Goal: Task Accomplishment & Management: Use online tool/utility

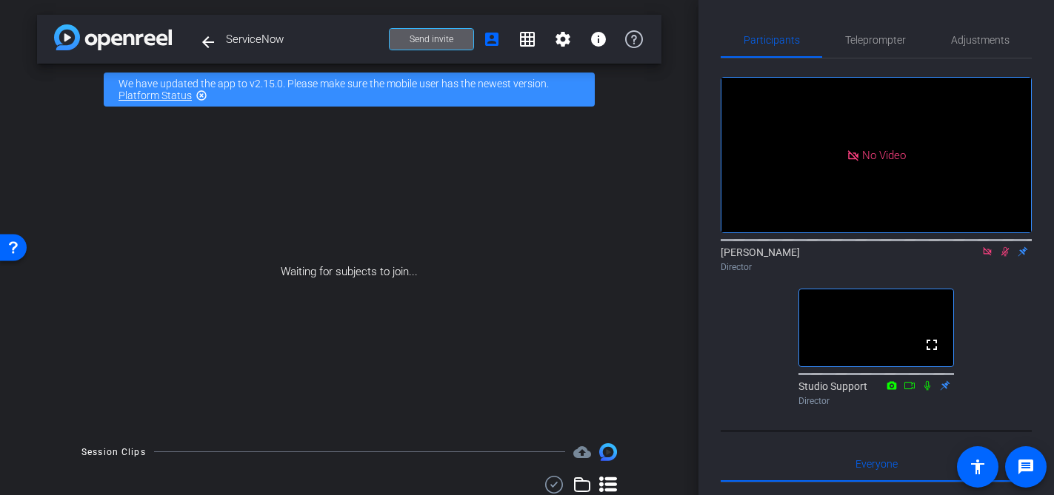
click at [1001, 257] on icon at bounding box center [1005, 252] width 12 height 10
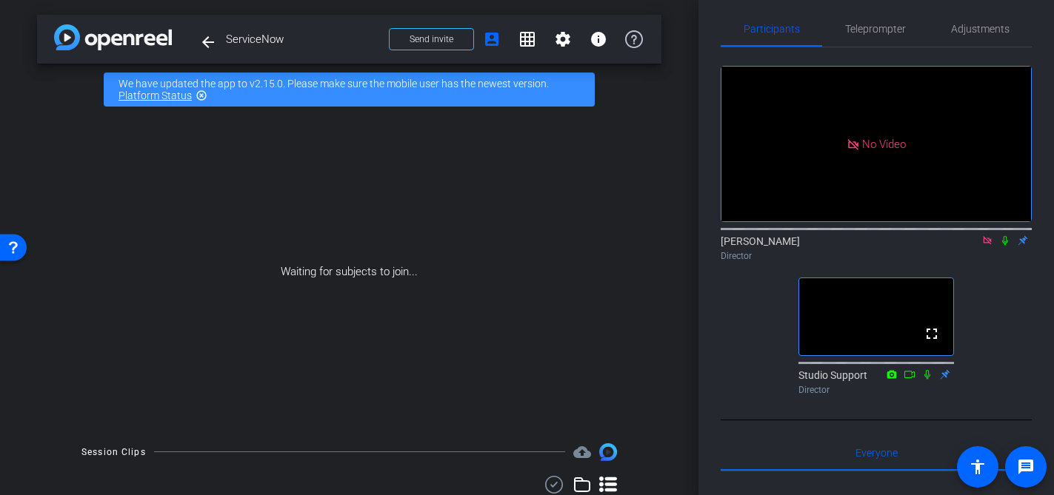
scroll to position [7, 0]
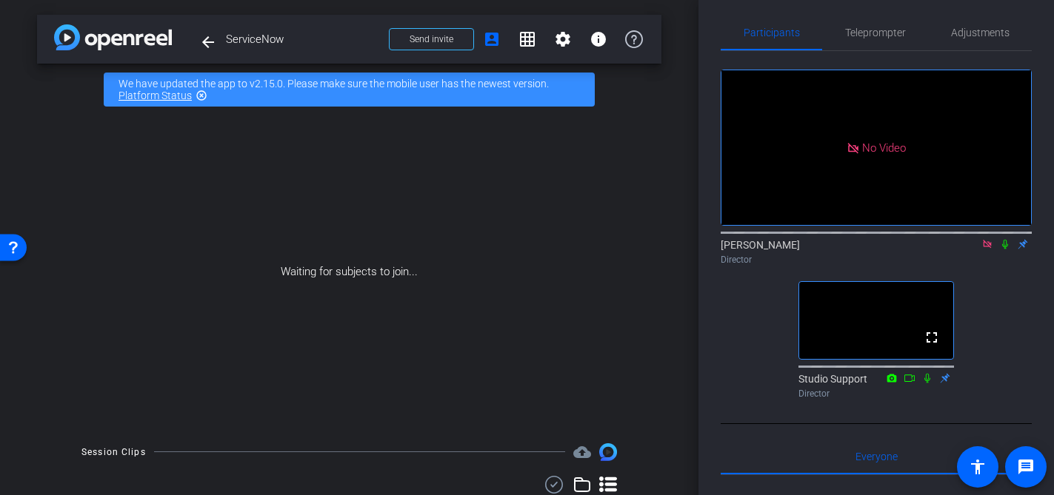
click at [984, 250] on icon at bounding box center [987, 244] width 12 height 10
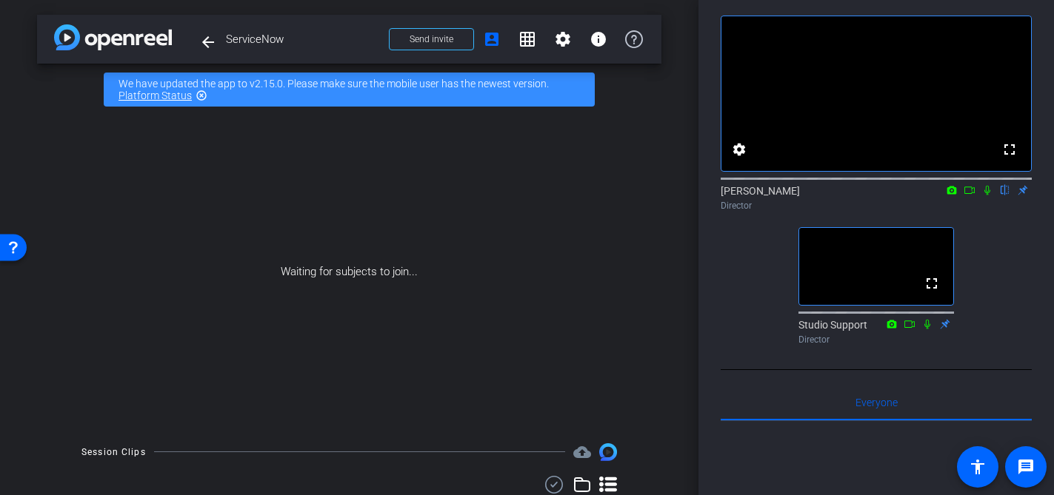
scroll to position [0, 0]
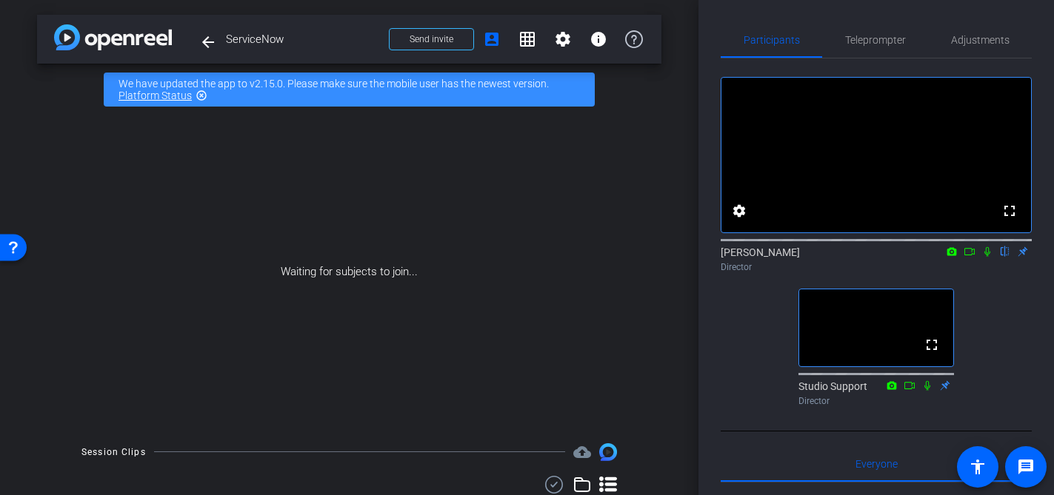
click at [969, 257] on icon at bounding box center [970, 252] width 12 height 10
click at [1003, 257] on icon at bounding box center [1005, 252] width 6 height 10
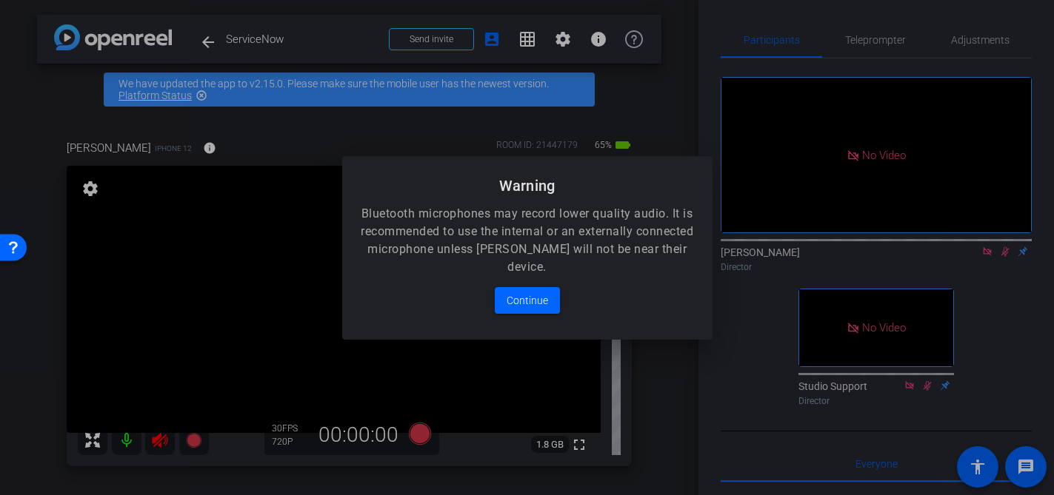
click at [1006, 273] on div at bounding box center [527, 247] width 1054 height 495
click at [522, 305] on span "Continue" at bounding box center [527, 301] width 41 height 18
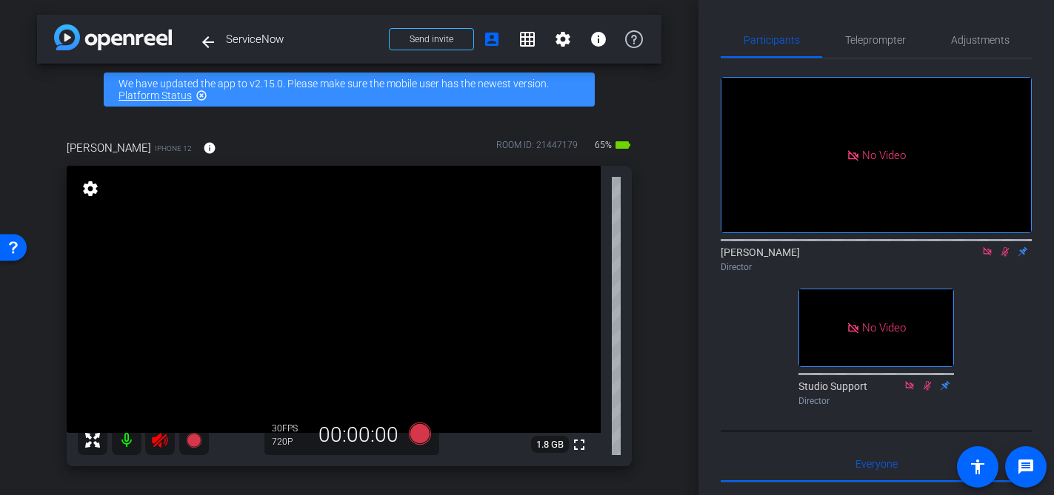
click at [1002, 257] on icon at bounding box center [1005, 252] width 12 height 10
click at [987, 257] on icon at bounding box center [987, 252] width 12 height 10
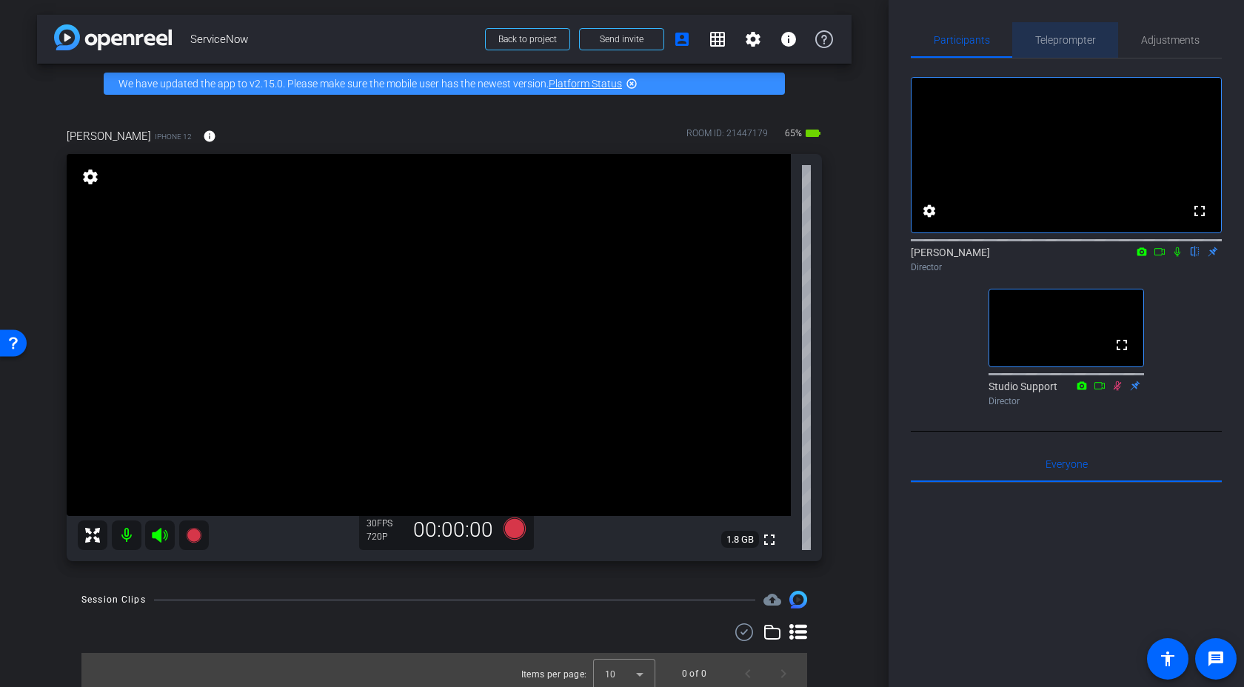
click at [1053, 44] on span "Teleprompter" at bounding box center [1065, 40] width 61 height 10
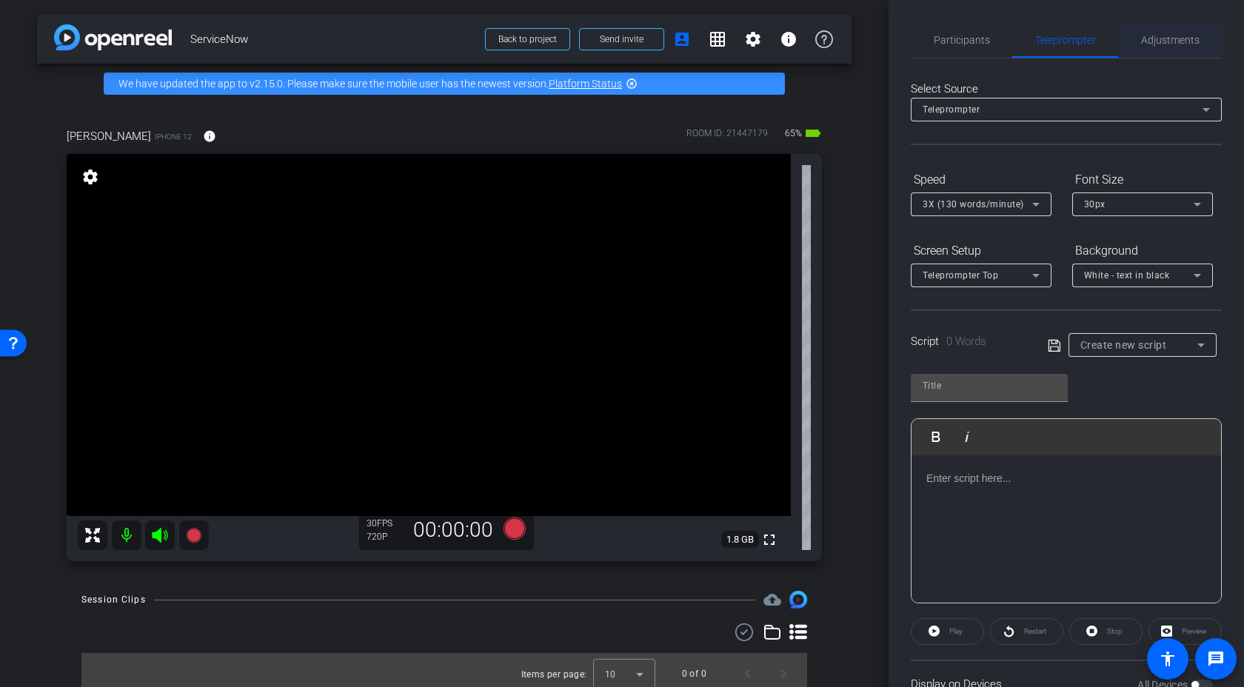
click at [1053, 42] on span "Adjustments" at bounding box center [1170, 40] width 59 height 10
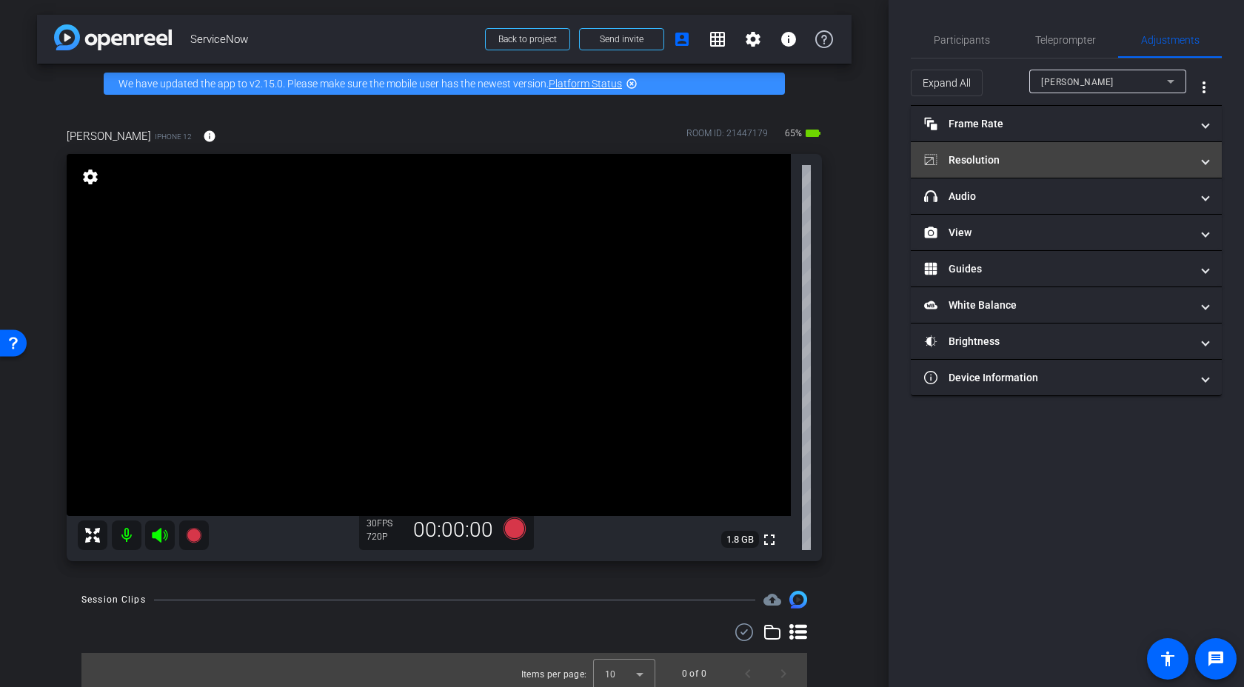
click at [1052, 163] on mat-panel-title "Resolution" at bounding box center [1057, 161] width 267 height 16
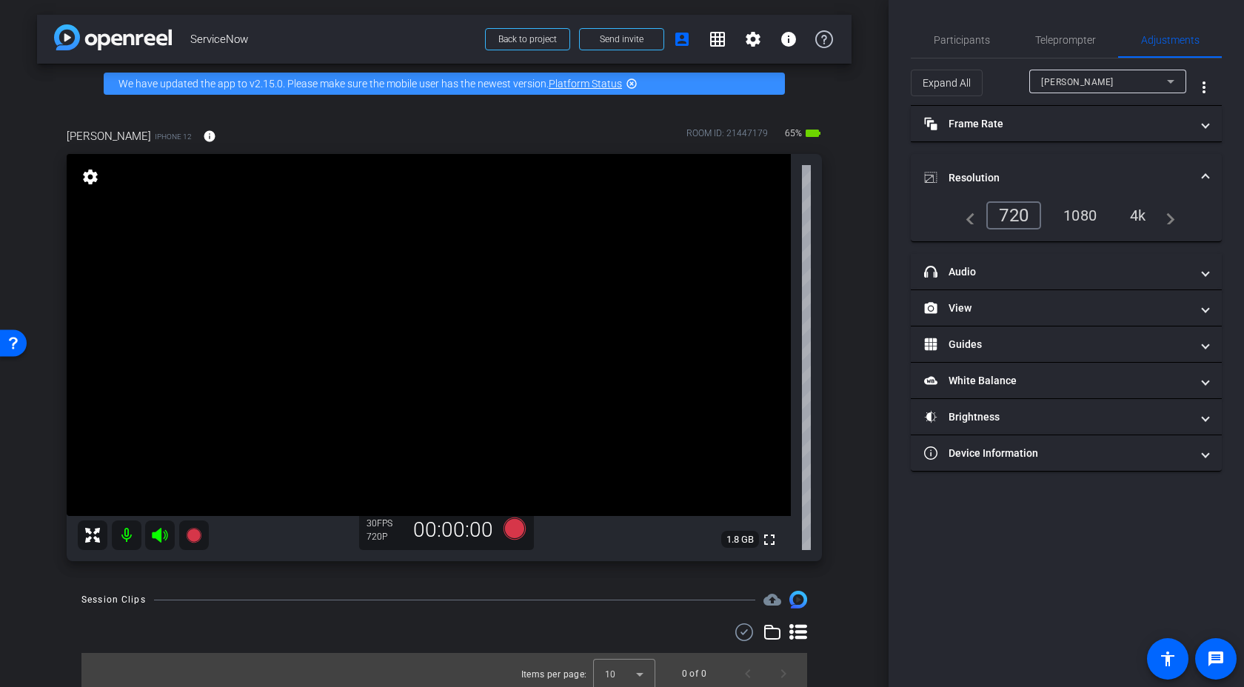
click at [1053, 234] on div "navigate_before 720 1080 4k navigate_next" at bounding box center [1066, 221] width 311 height 40
click at [1053, 224] on div "1080" at bounding box center [1080, 215] width 56 height 25
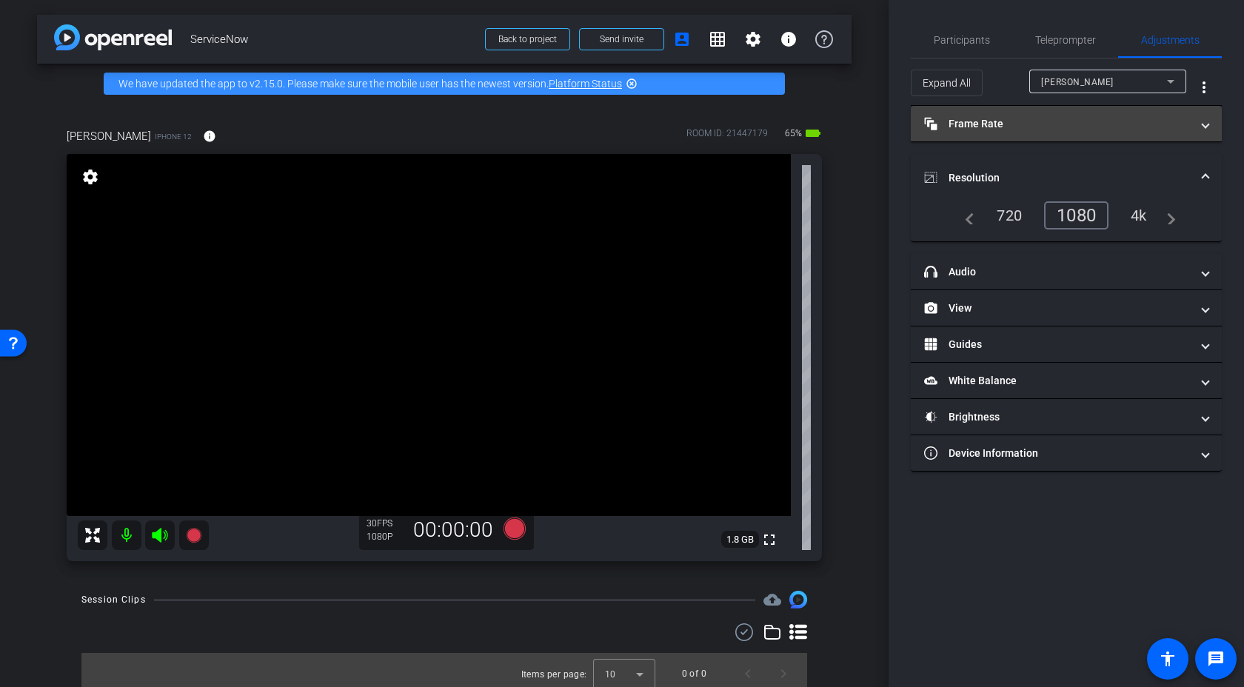
click at [1053, 124] on span at bounding box center [1206, 124] width 6 height 16
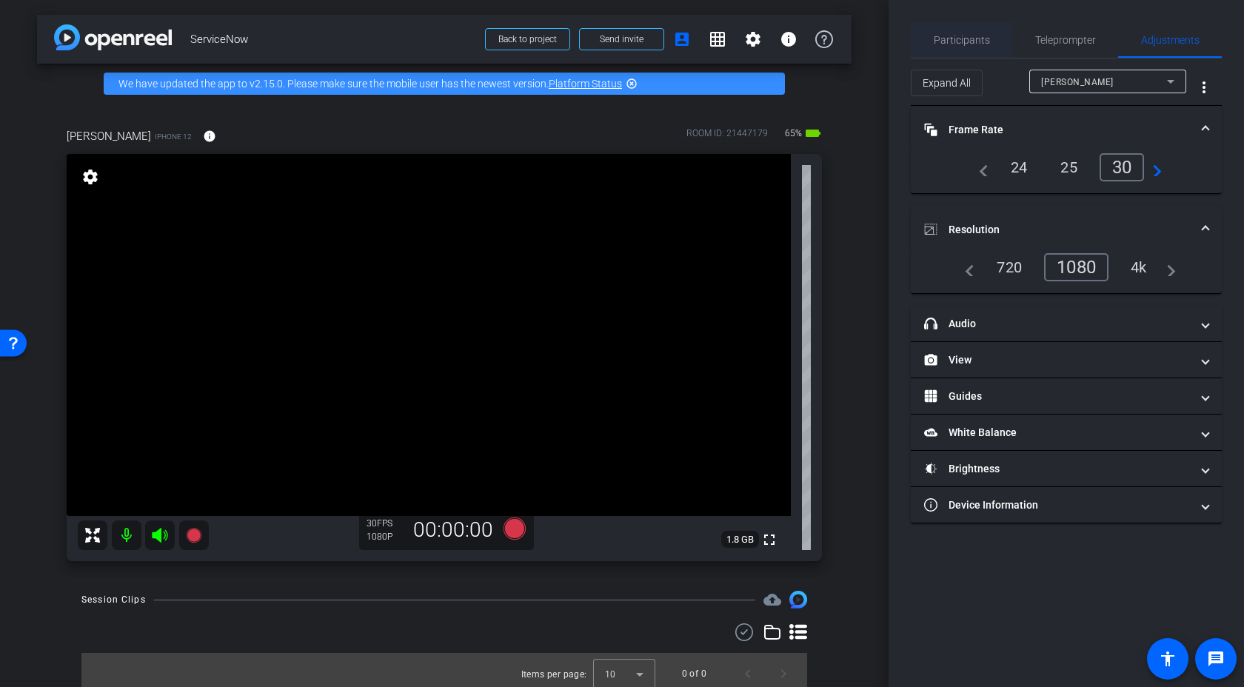
click at [939, 47] on span "Participants" at bounding box center [962, 40] width 56 height 36
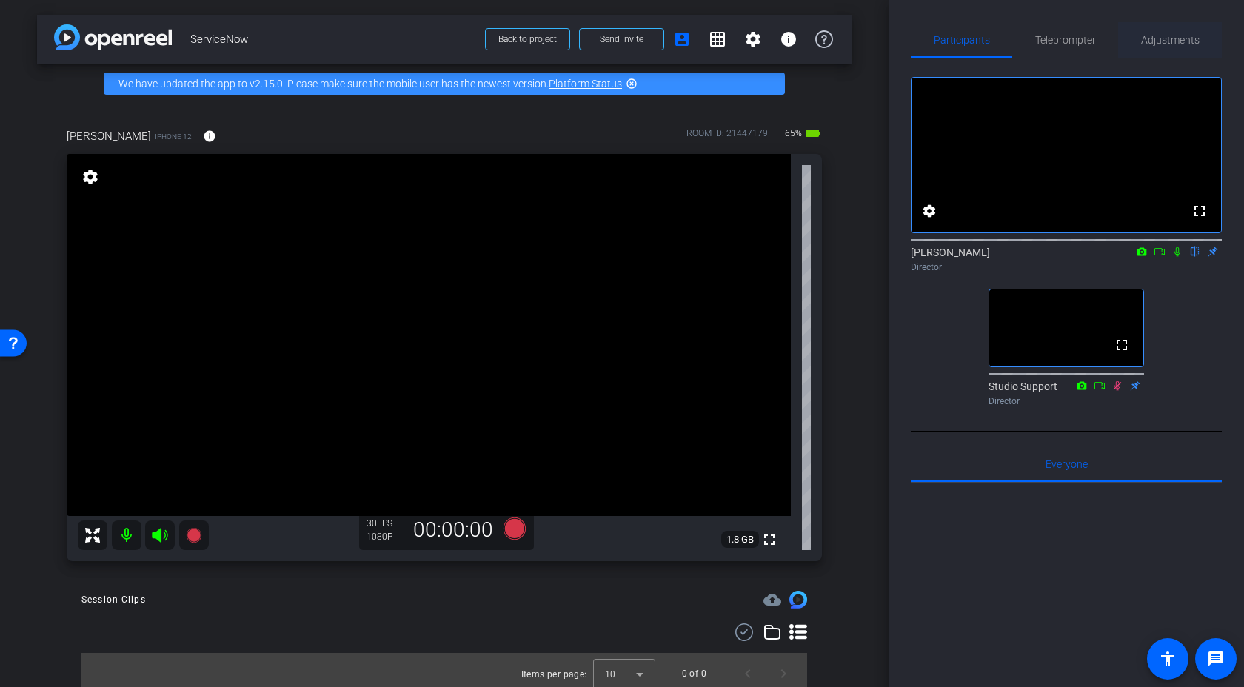
click at [1053, 39] on span "Adjustments" at bounding box center [1170, 40] width 59 height 10
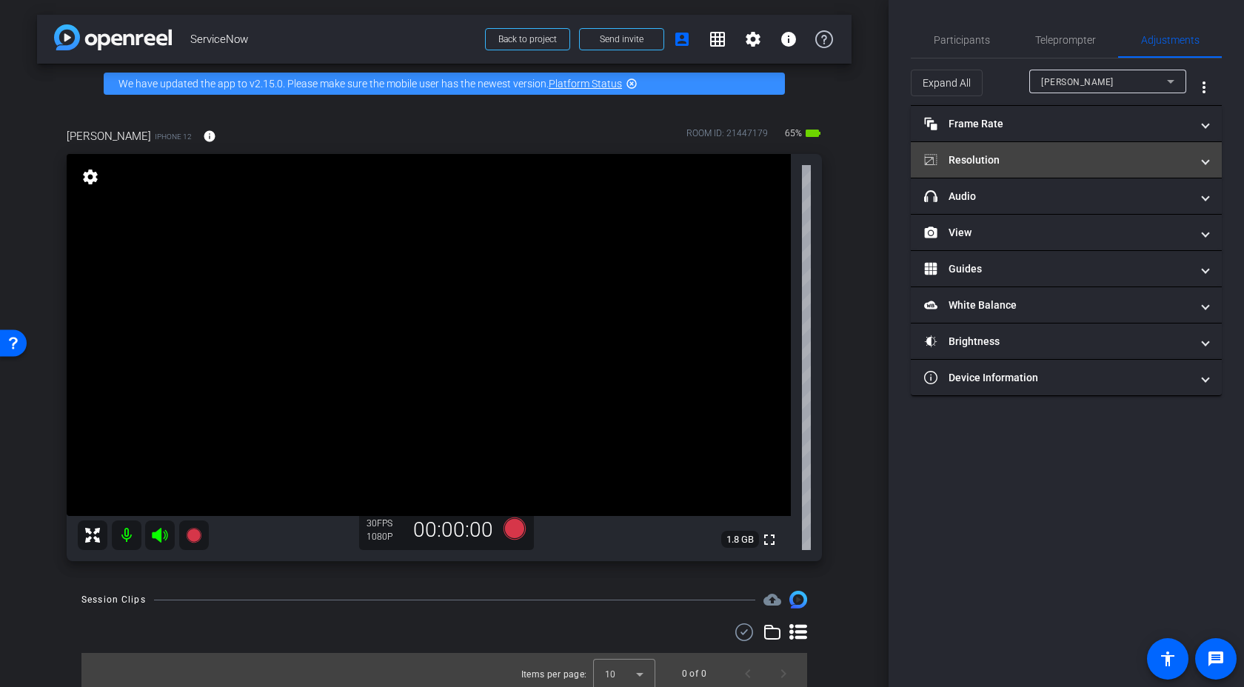
click at [1053, 164] on mat-panel-title "Resolution" at bounding box center [1057, 161] width 267 height 16
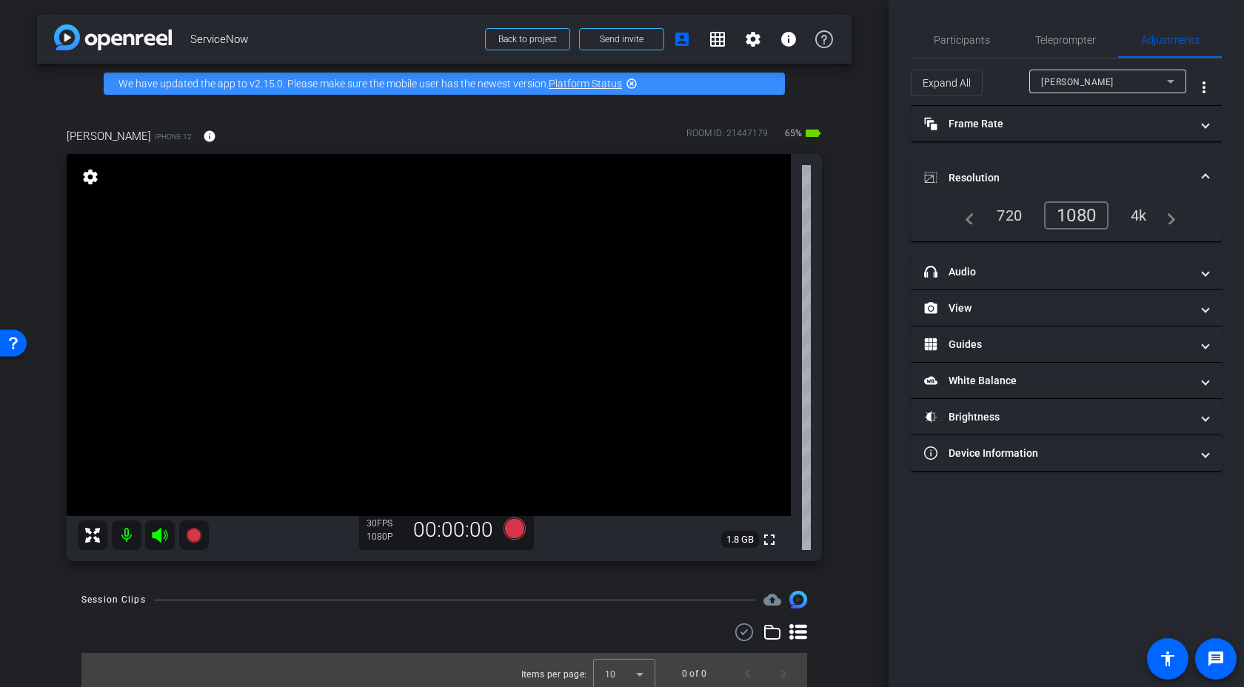
click at [1053, 224] on div "navigate_before 720 1080 4k navigate_next" at bounding box center [1066, 215] width 218 height 28
click at [1053, 224] on div "4k" at bounding box center [1139, 215] width 39 height 25
click at [1053, 219] on mat-icon "navigate_next" at bounding box center [1167, 216] width 18 height 18
click at [1053, 45] on span "Teleprompter" at bounding box center [1065, 40] width 61 height 10
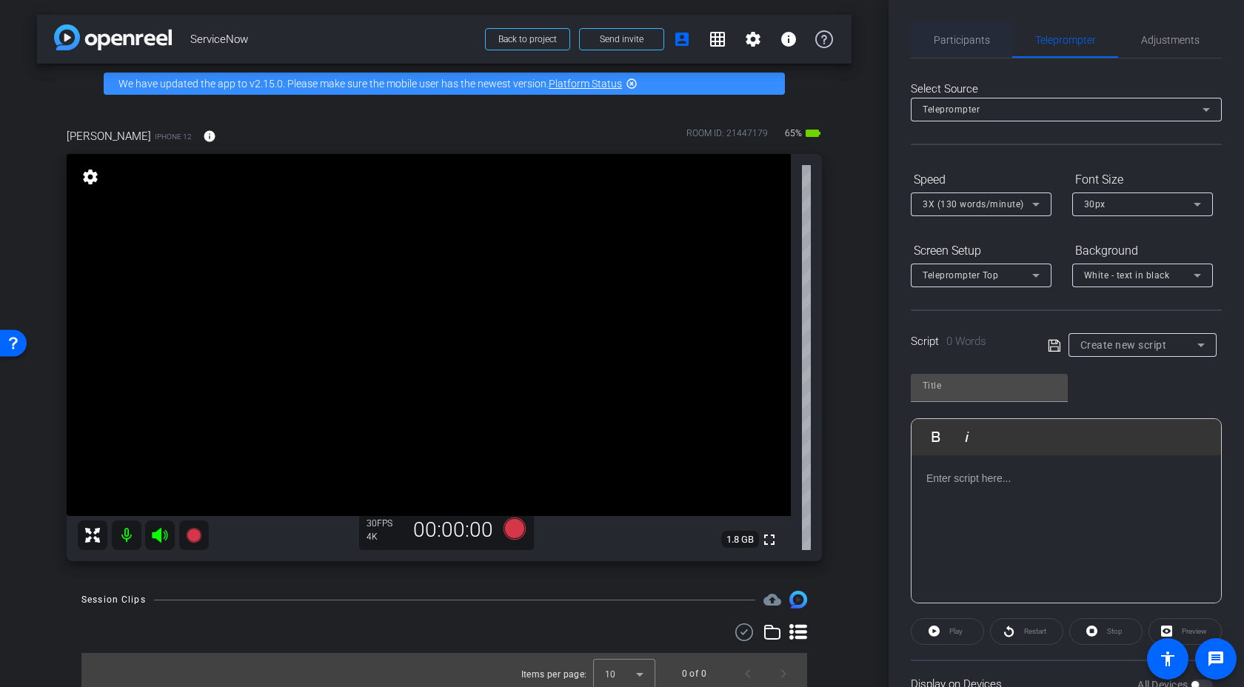
click at [988, 36] on span "Participants" at bounding box center [962, 40] width 56 height 10
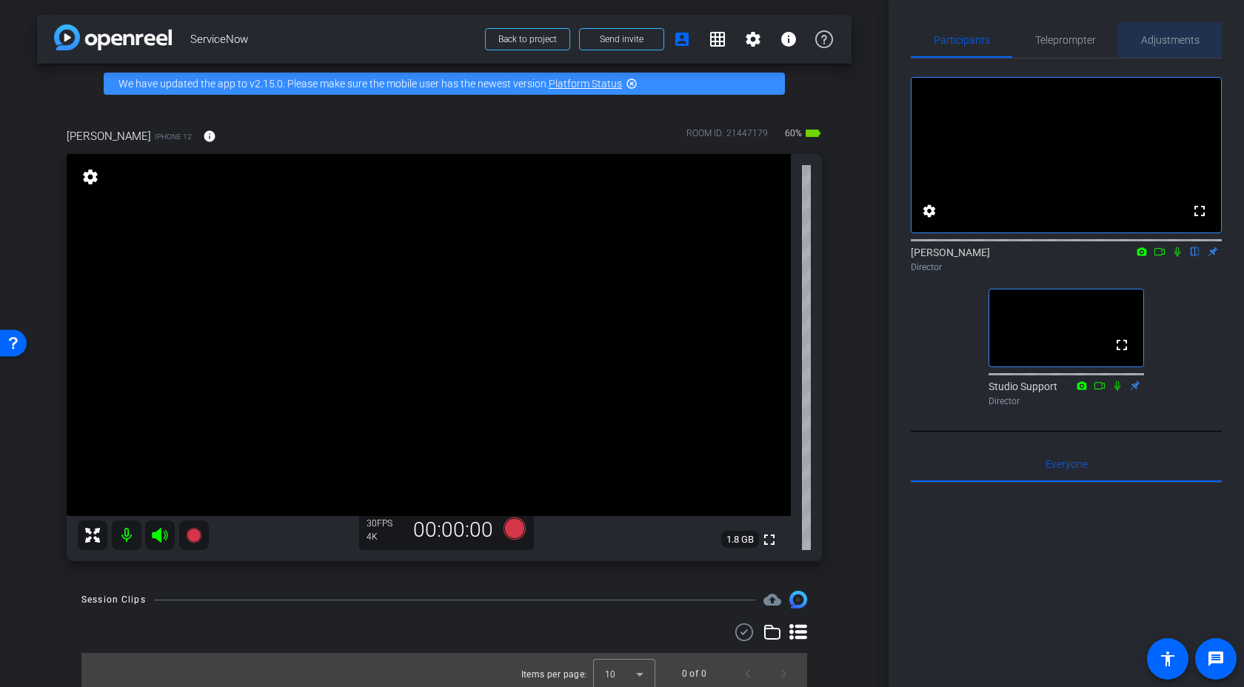
click at [1053, 38] on span "Adjustments" at bounding box center [1170, 40] width 59 height 10
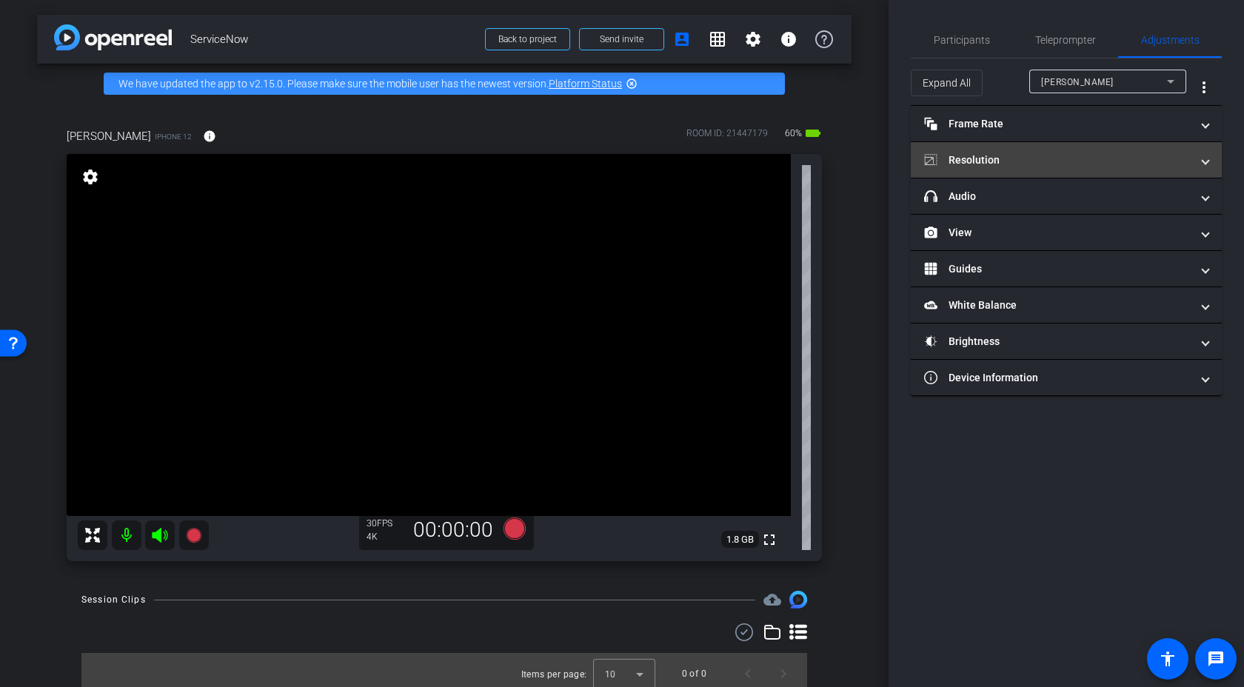
click at [1053, 161] on mat-panel-title "Resolution" at bounding box center [1057, 161] width 267 height 16
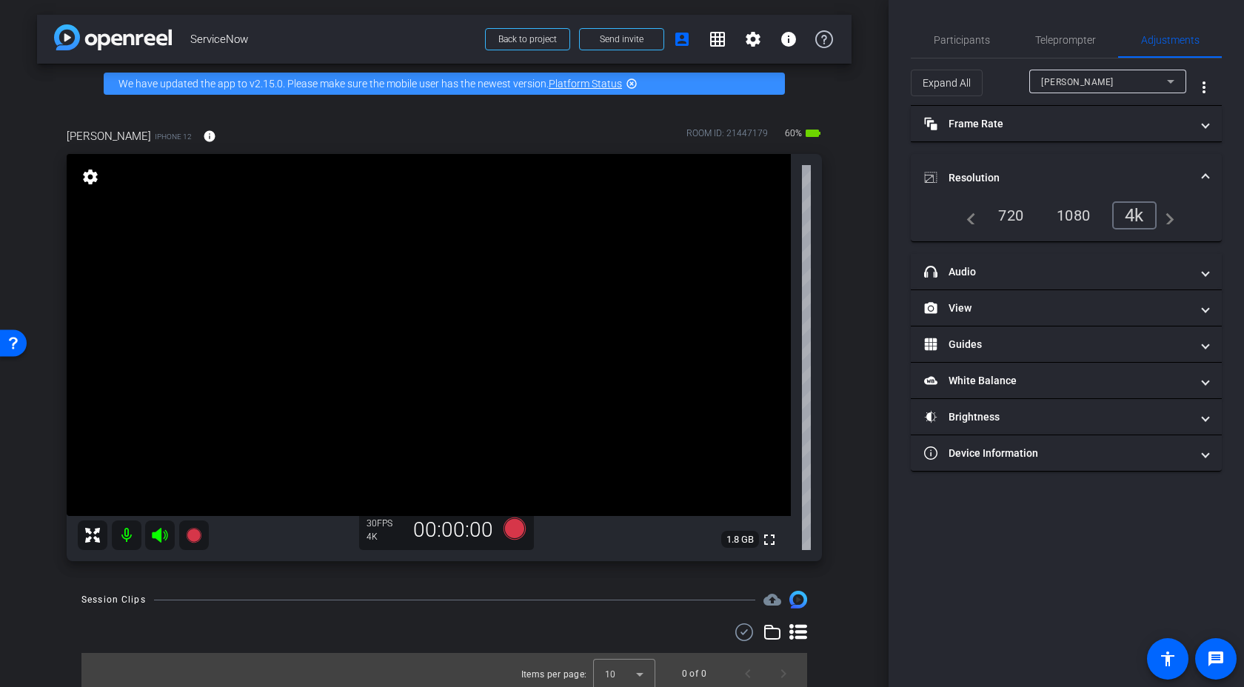
click at [1053, 221] on div "1080" at bounding box center [1074, 215] width 56 height 25
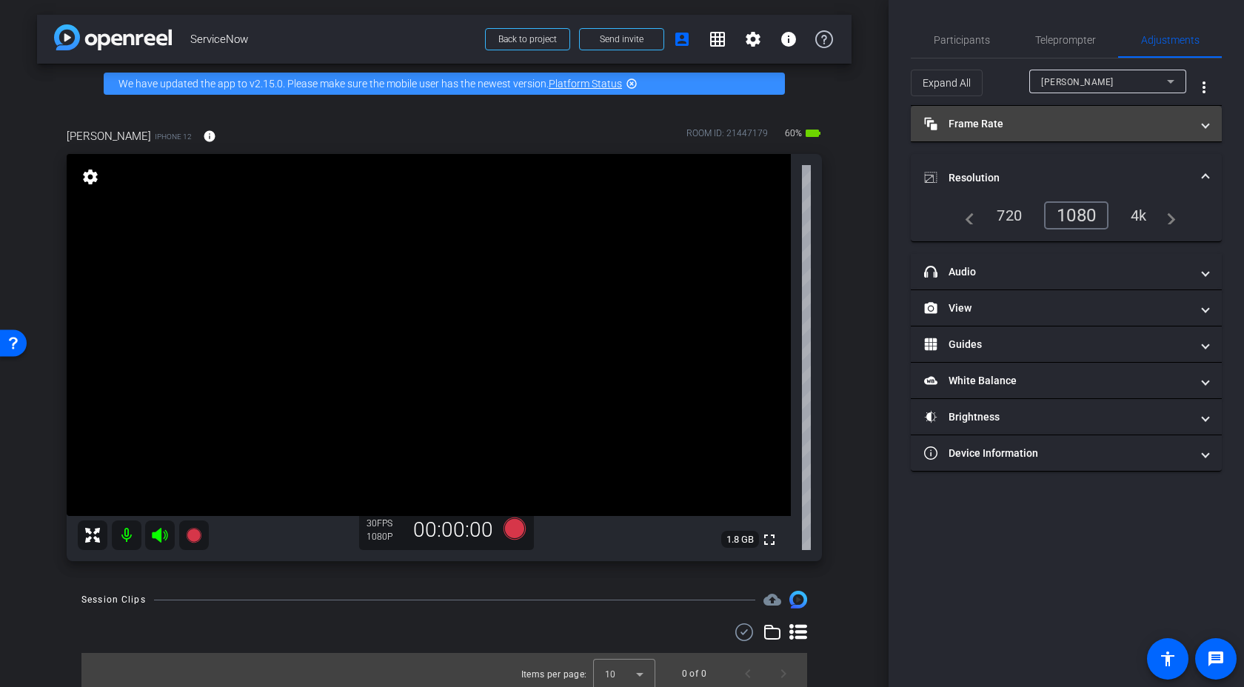
click at [1053, 124] on span at bounding box center [1206, 124] width 6 height 16
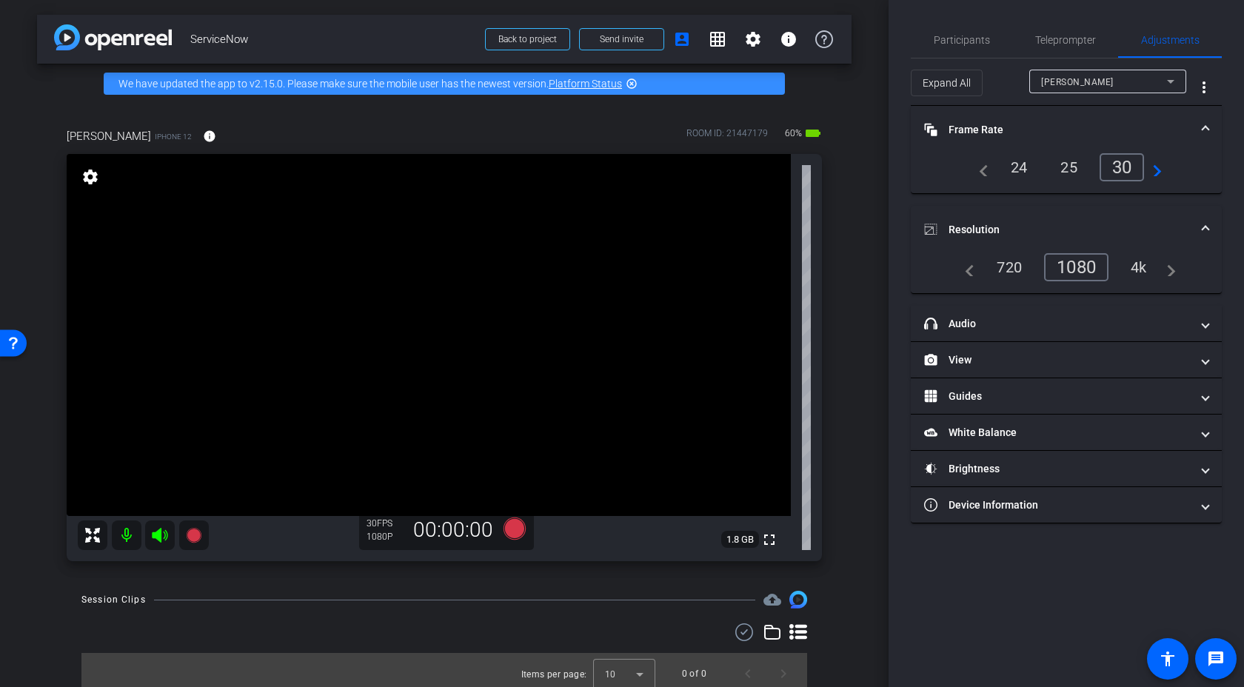
click at [1053, 128] on mat-expansion-panel-header "Frame Rate Frame Rate" at bounding box center [1066, 129] width 311 height 47
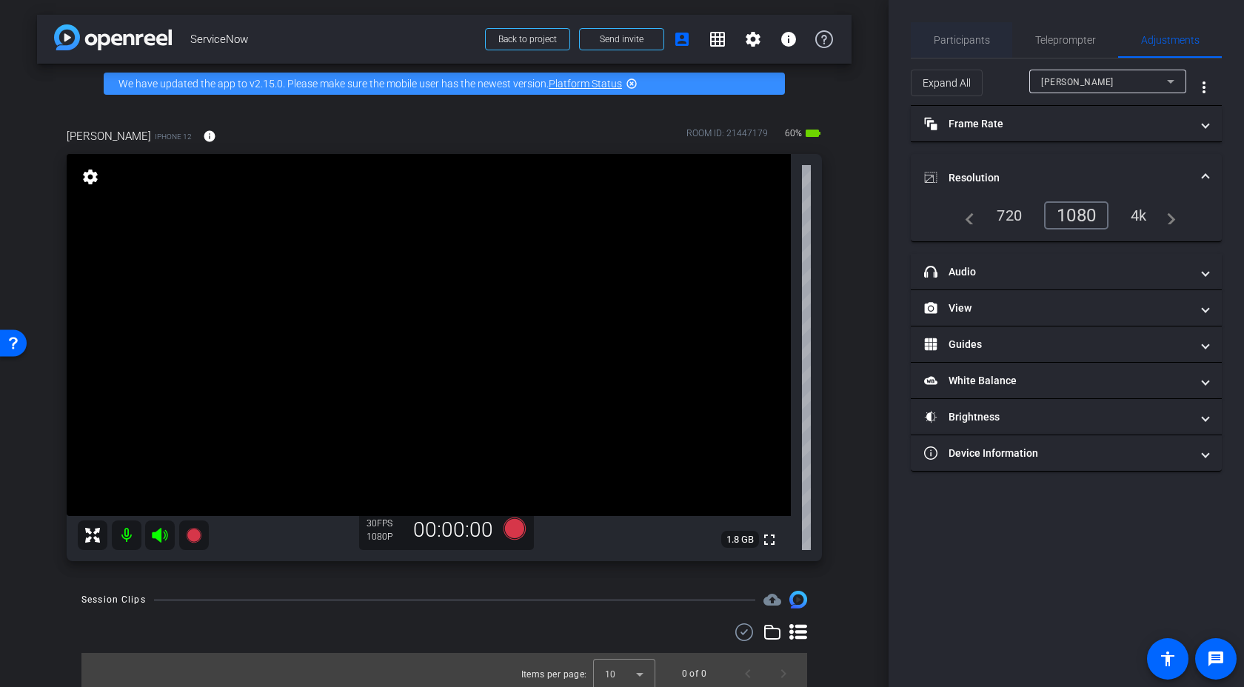
click at [971, 30] on span "Participants" at bounding box center [962, 40] width 56 height 36
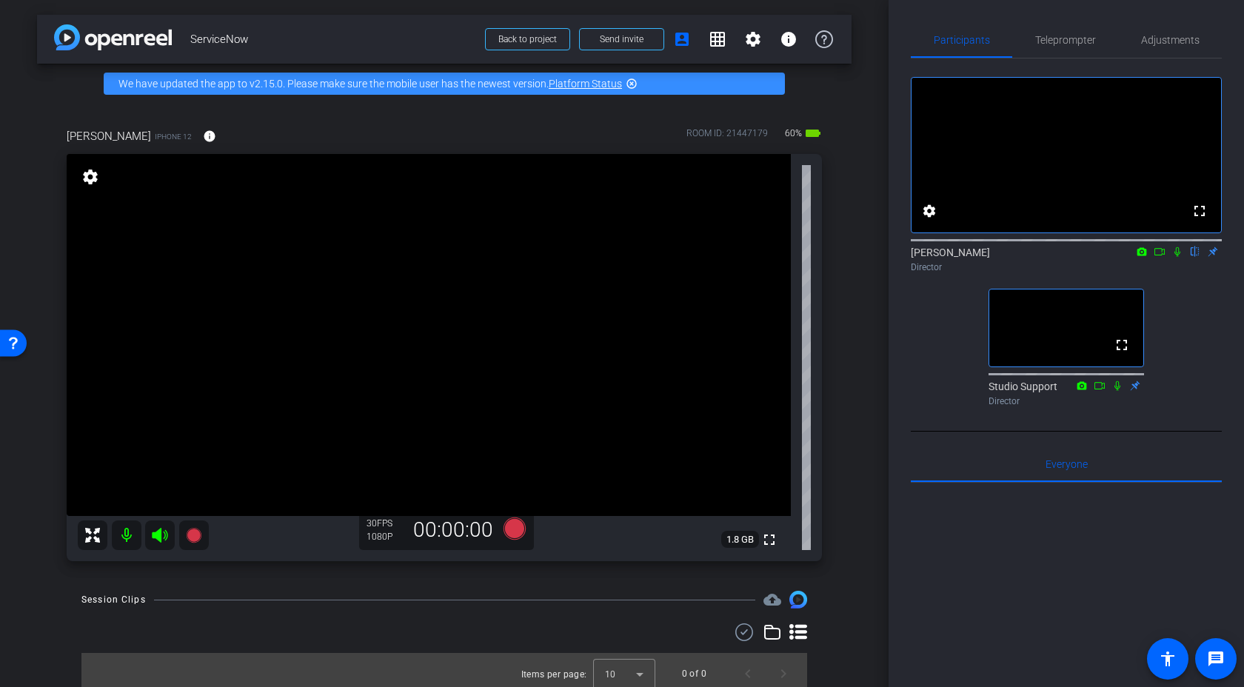
scroll to position [7, 0]
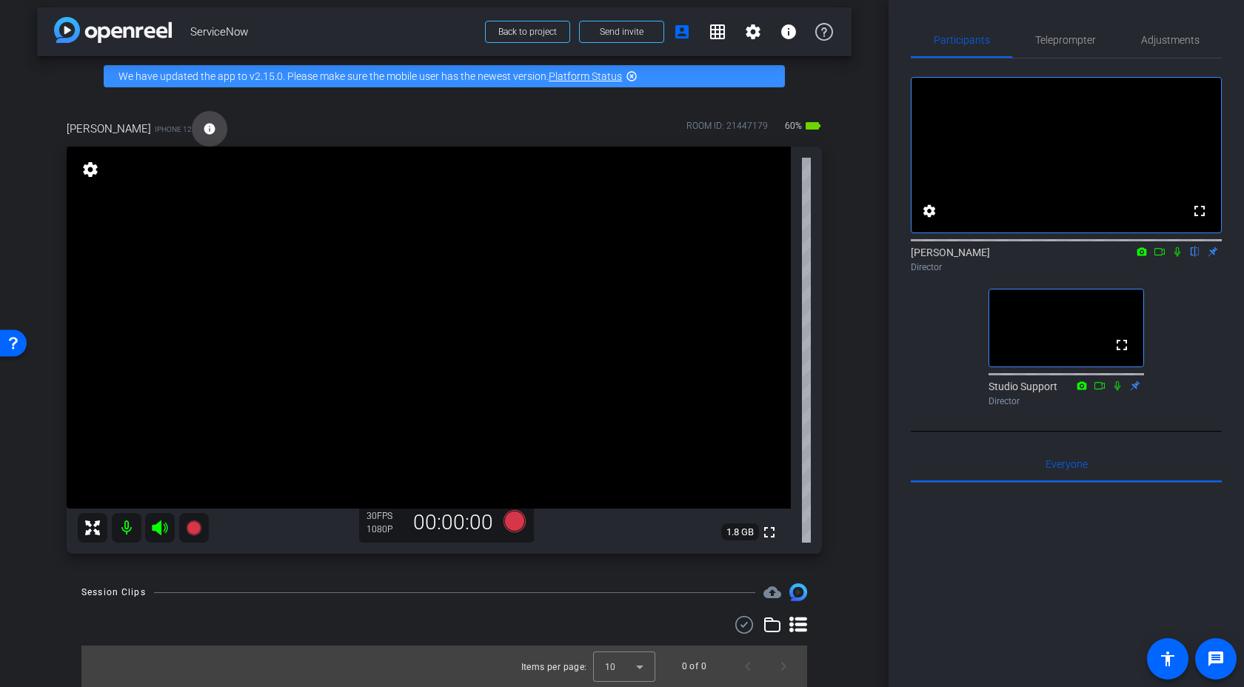
click at [203, 131] on mat-icon "info" at bounding box center [209, 128] width 13 height 13
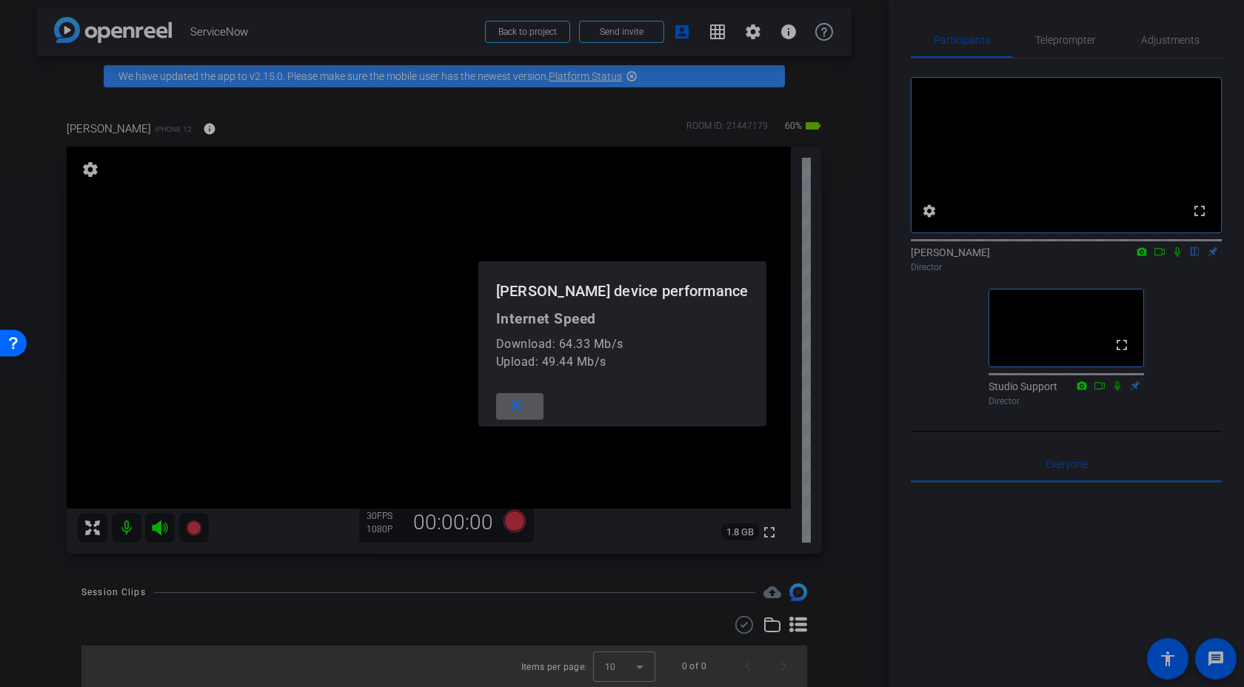
click at [526, 407] on mat-icon "close" at bounding box center [516, 406] width 19 height 19
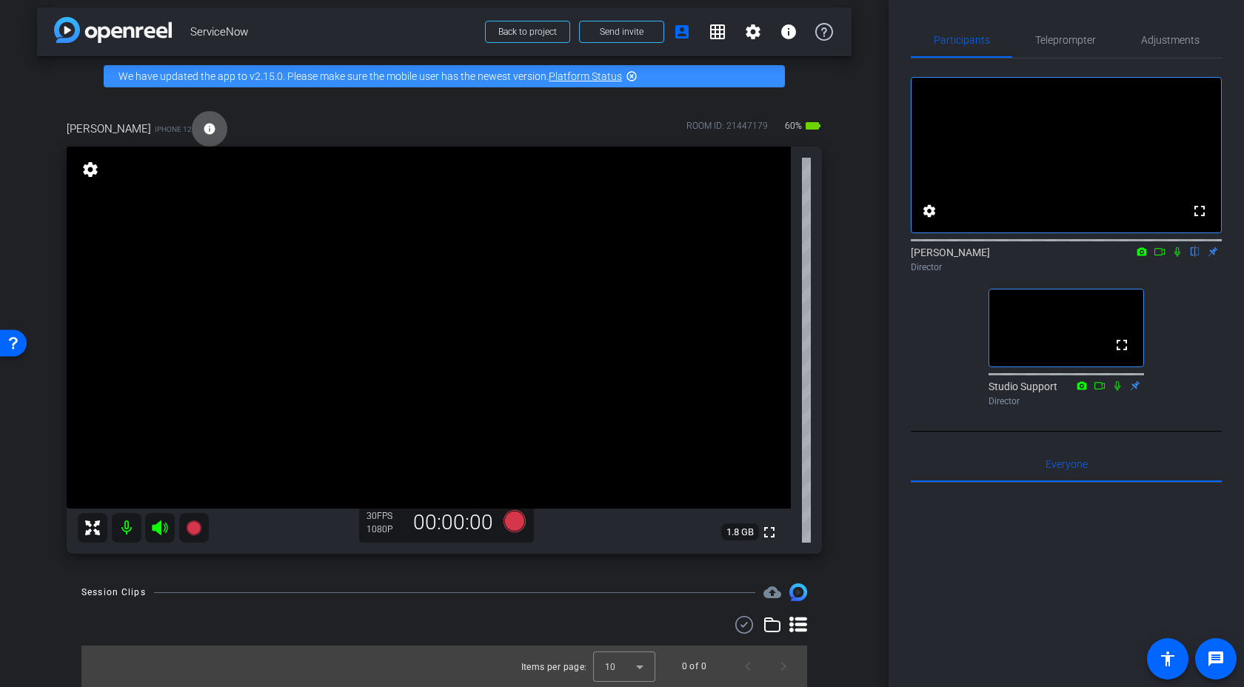
click at [849, 197] on div "[PERSON_NAME] iPhone 12 info ROOM ID: 21447179 60% battery_std fullscreen setti…" at bounding box center [444, 332] width 815 height 472
click at [558, 111] on div "[PERSON_NAME] iPhone 12 info ROOM ID: 21447179 60% battery_std" at bounding box center [444, 129] width 755 height 36
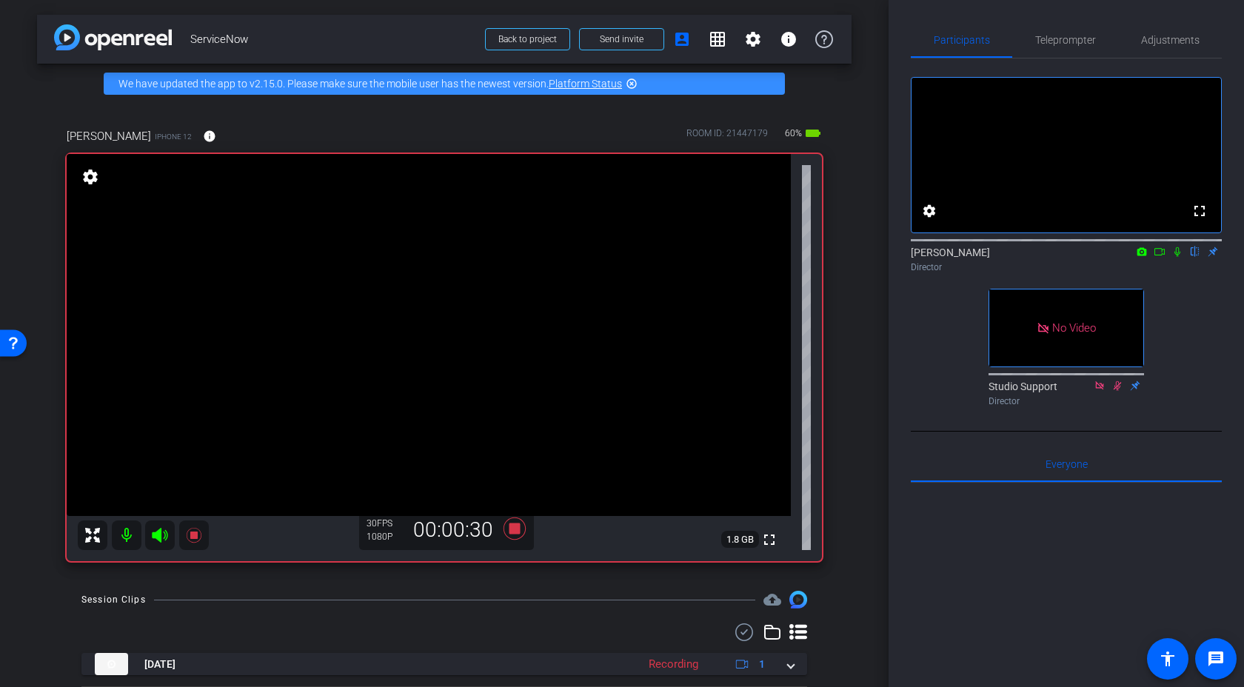
click at [1053, 257] on icon at bounding box center [1178, 252] width 12 height 10
click at [1053, 257] on icon at bounding box center [1178, 252] width 8 height 10
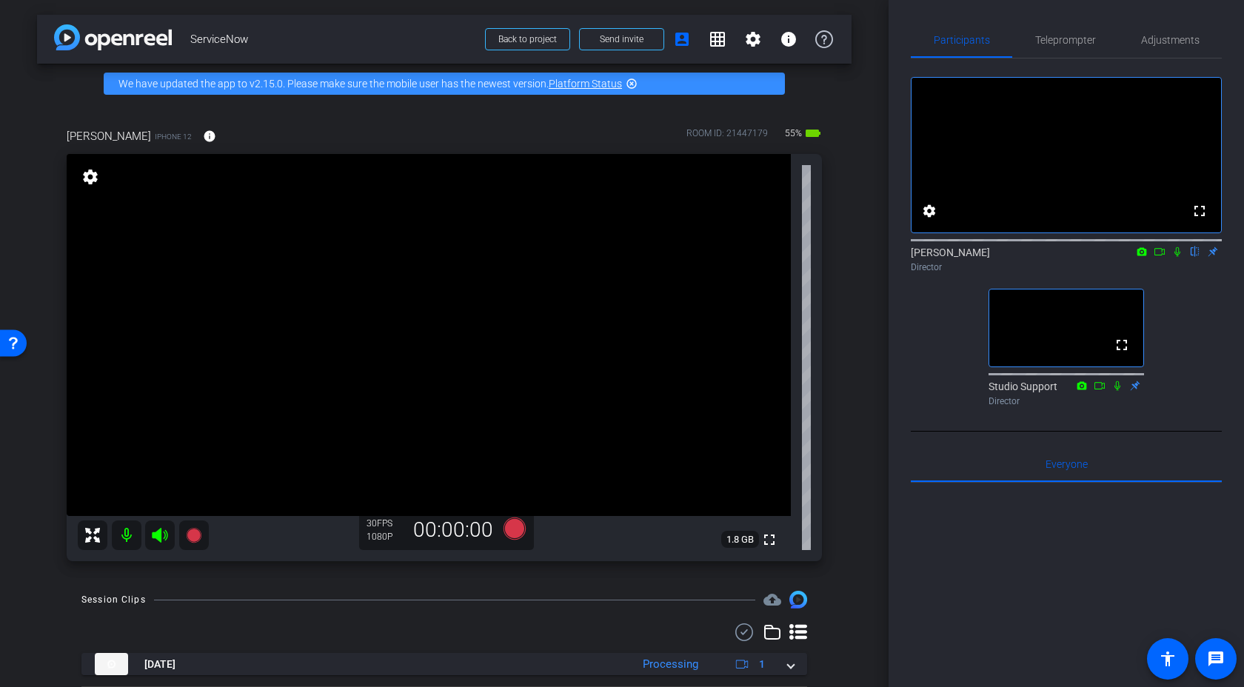
scroll to position [41, 0]
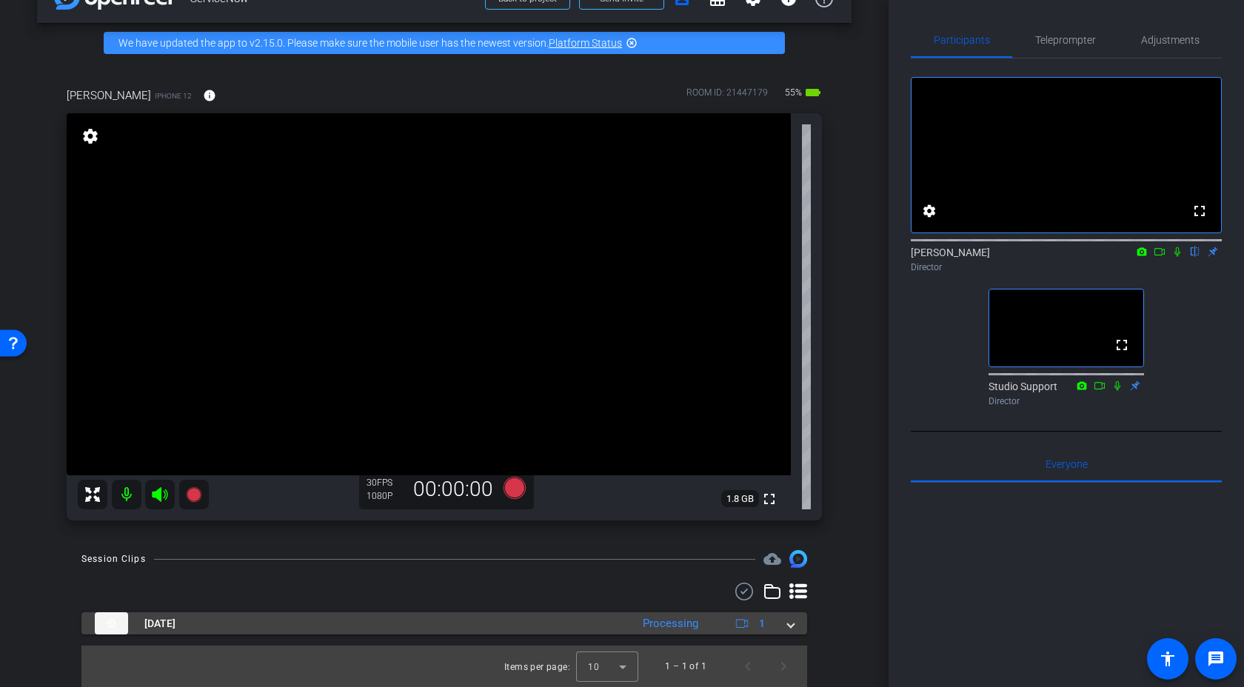
click at [792, 495] on span at bounding box center [791, 624] width 6 height 16
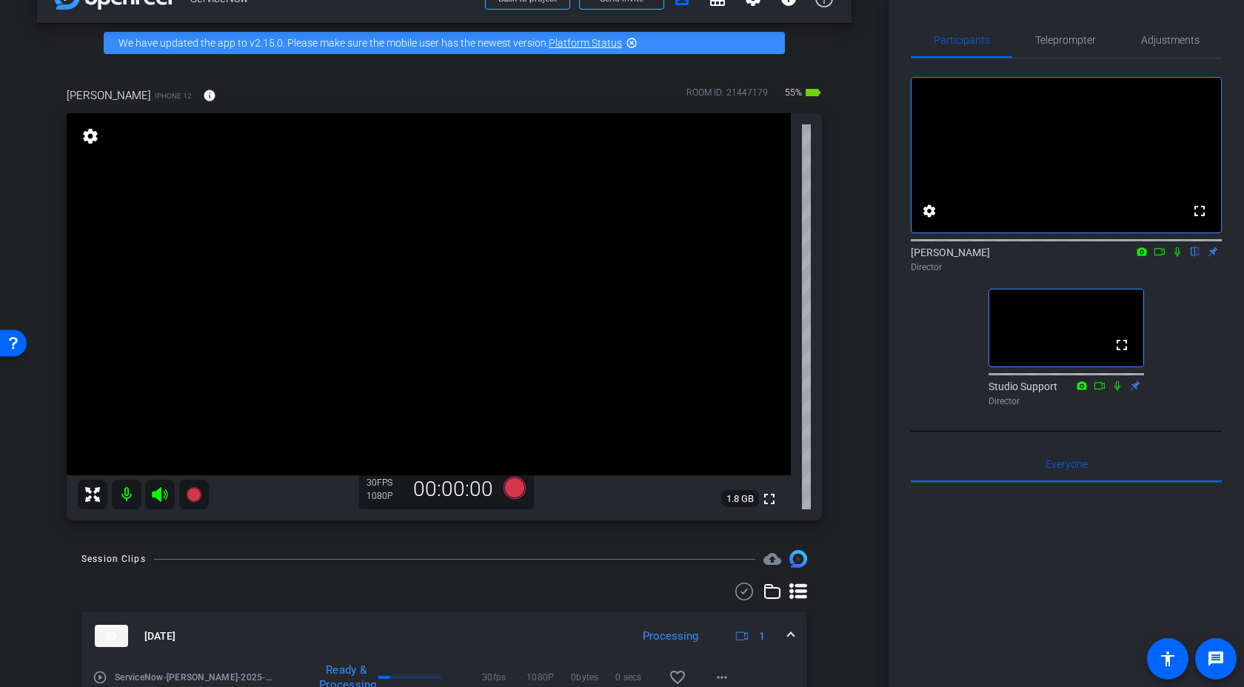
scroll to position [117, 0]
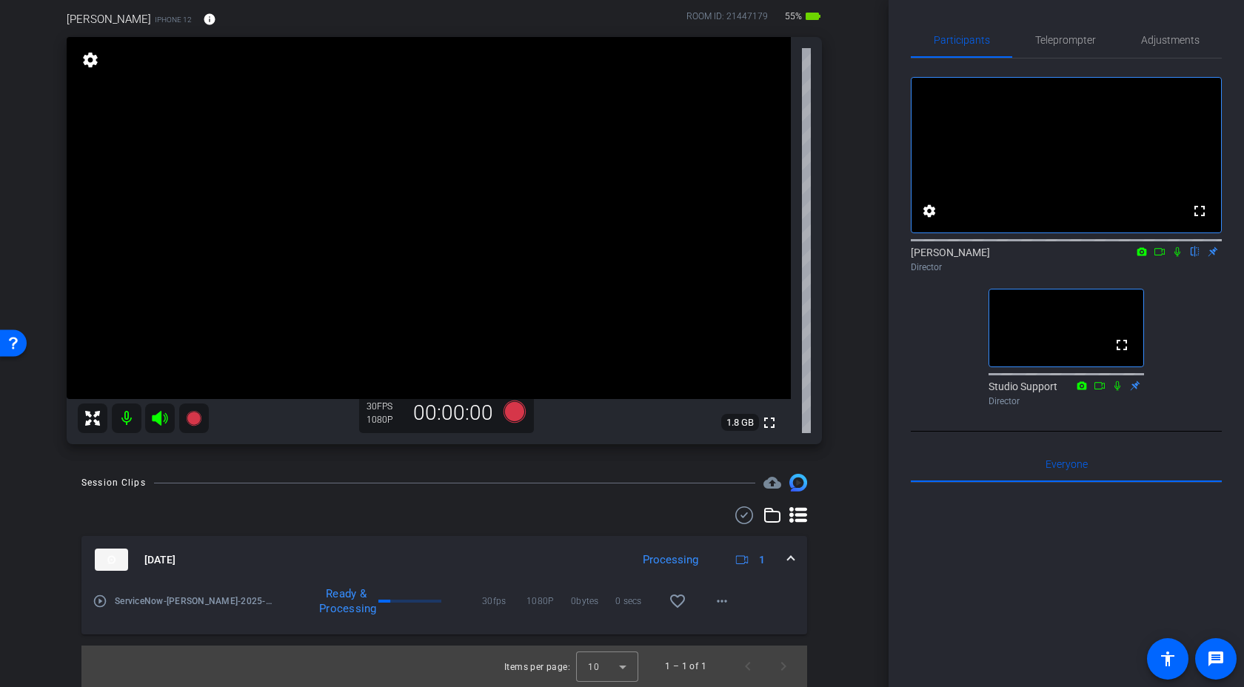
click at [838, 495] on div "Session Clips cloud_upload [DATE] Processing 1 play_circle_outline ServiceNow-[…" at bounding box center [444, 580] width 815 height 213
click at [724, 495] on mat-icon "more_horiz" at bounding box center [722, 601] width 18 height 18
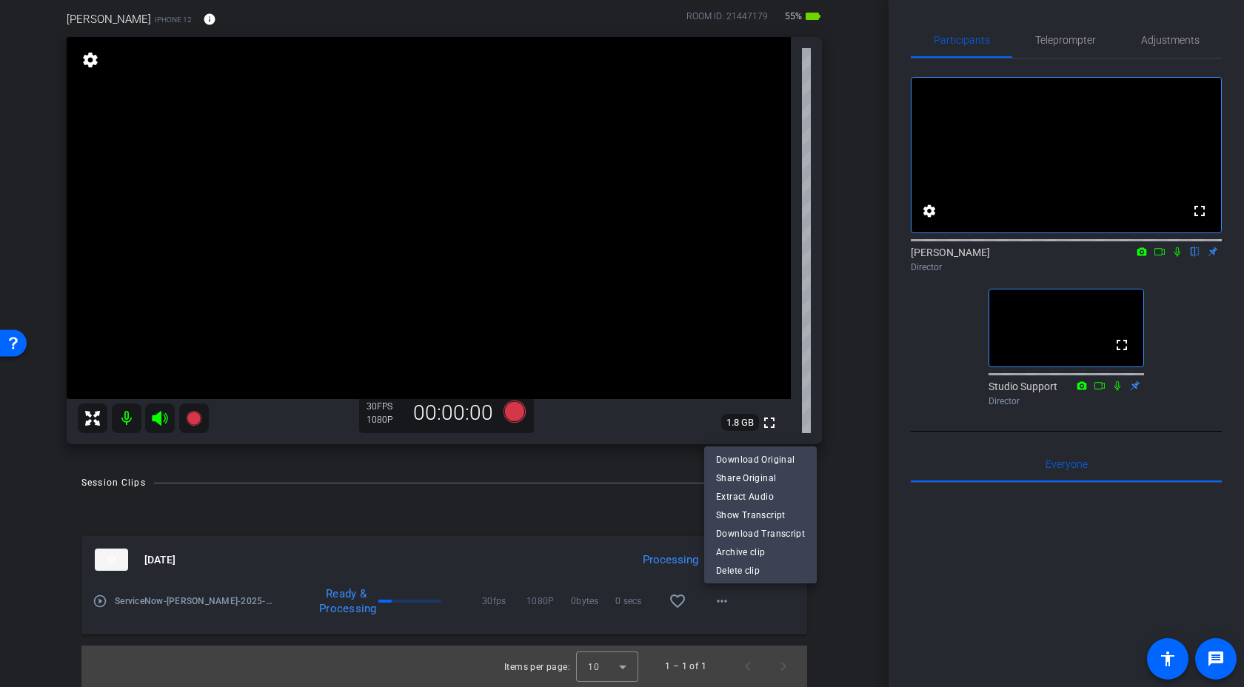
click at [844, 413] on div at bounding box center [622, 343] width 1244 height 687
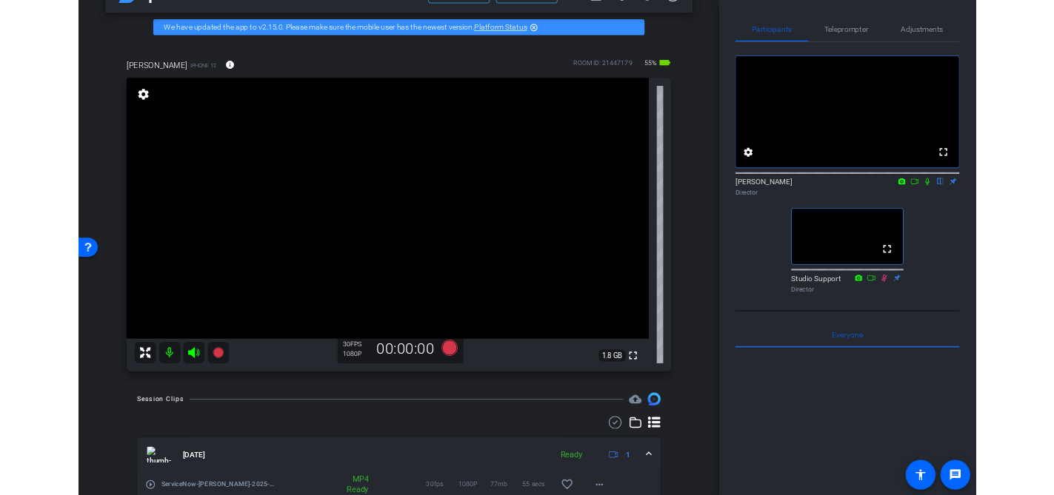
scroll to position [0, 0]
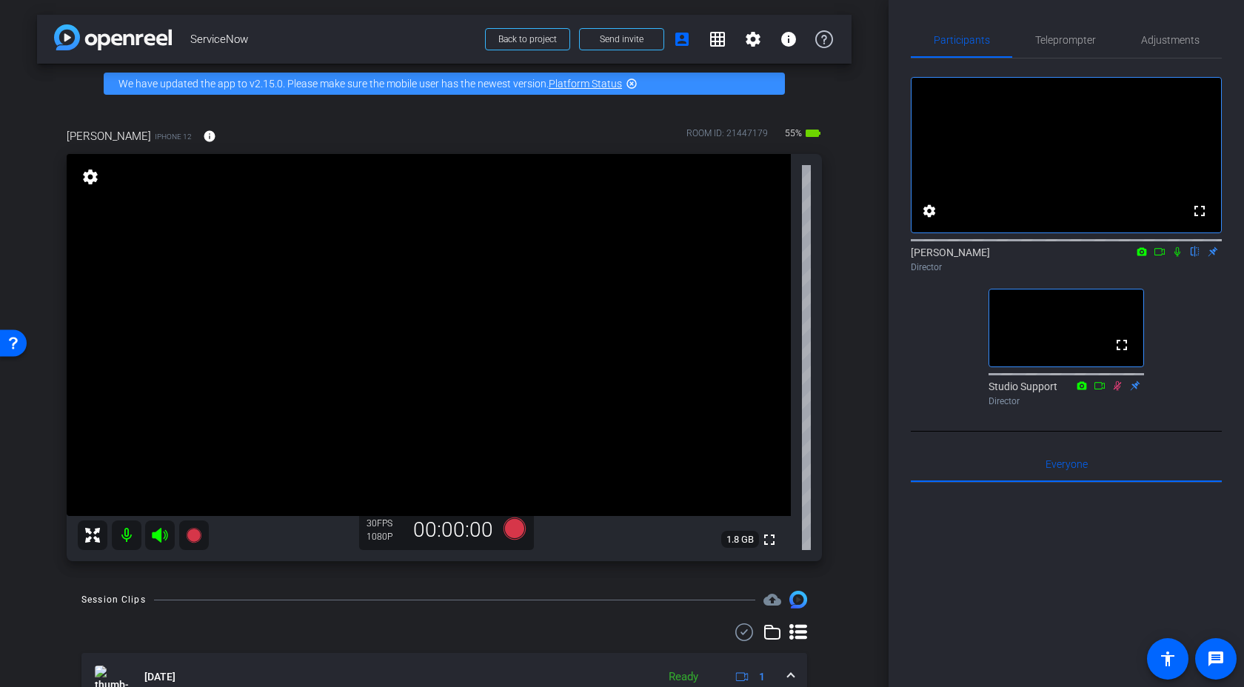
click at [1053, 257] on icon at bounding box center [1160, 252] width 12 height 10
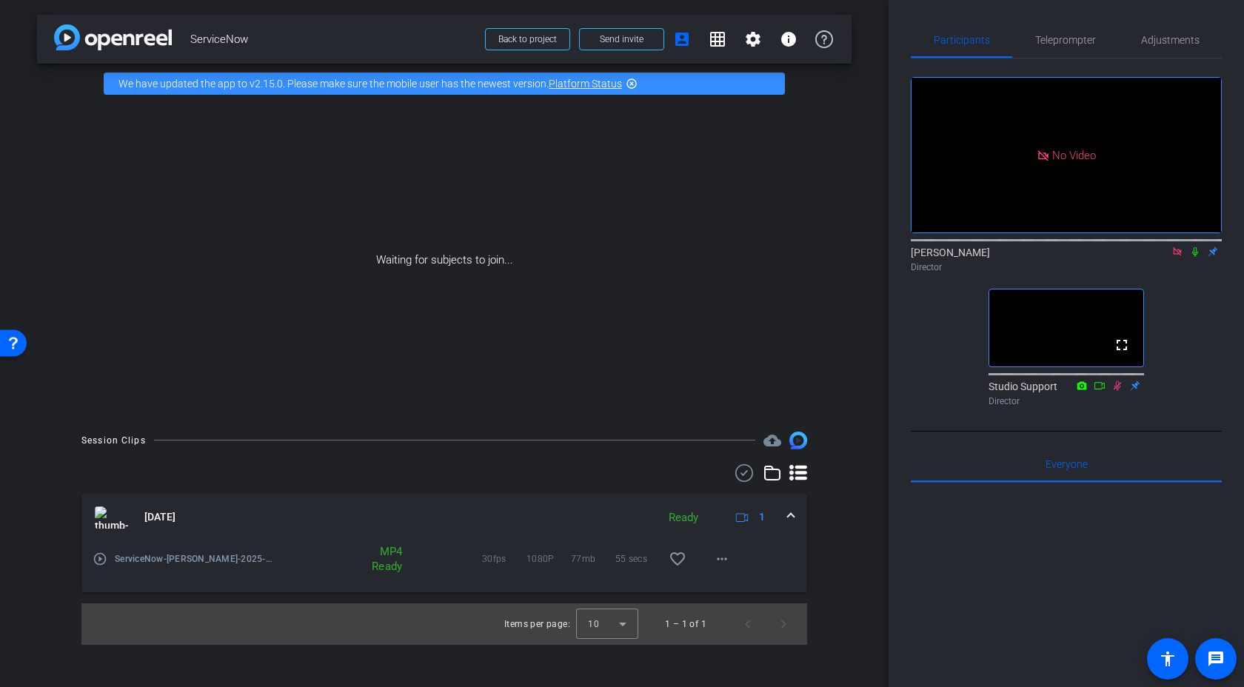
click at [1053, 256] on icon at bounding box center [1177, 251] width 8 height 8
click at [895, 388] on div "Participants Teleprompter Adjustments fullscreen settings [PERSON_NAME] flip Di…" at bounding box center [1066, 343] width 355 height 687
click at [100, 495] on mat-icon "play_circle_outline" at bounding box center [100, 559] width 15 height 15
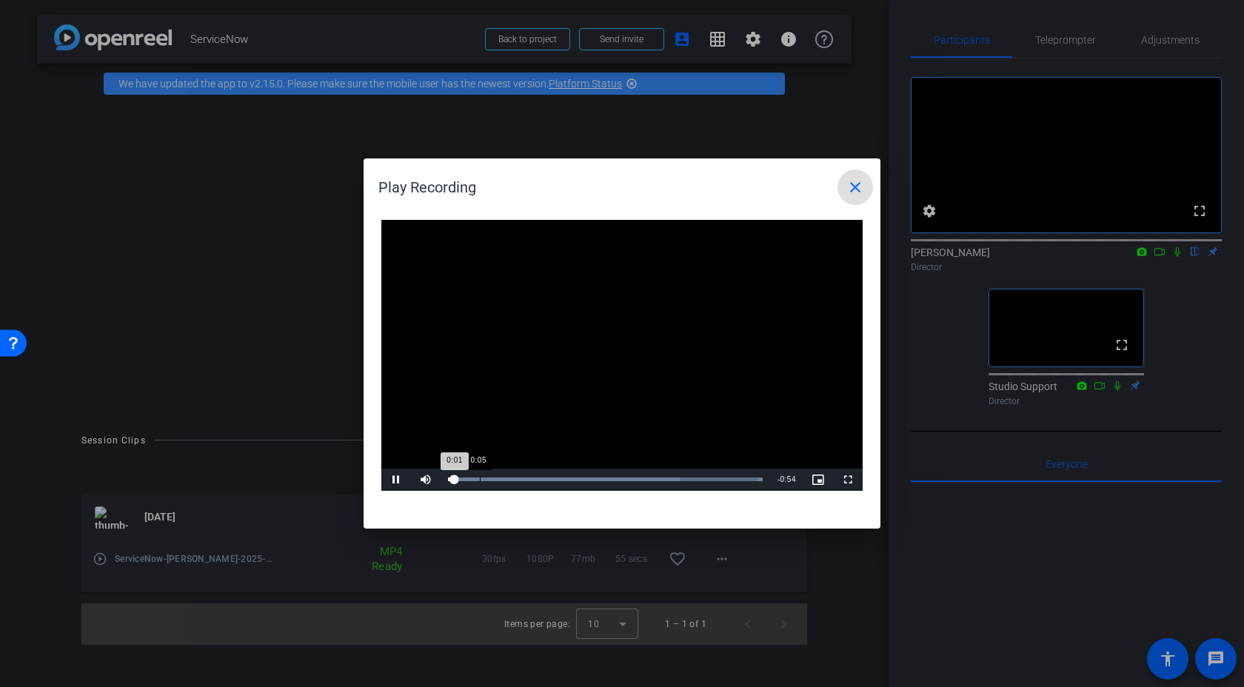
click at [483, 482] on div "Loaded : 100.00% 0:05 0:01" at bounding box center [606, 480] width 330 height 22
click at [567, 481] on div "Loaded : 100.00% 0:20 0:08" at bounding box center [606, 480] width 330 height 22
click at [858, 191] on mat-icon "close" at bounding box center [856, 187] width 18 height 18
